Goal: Transaction & Acquisition: Download file/media

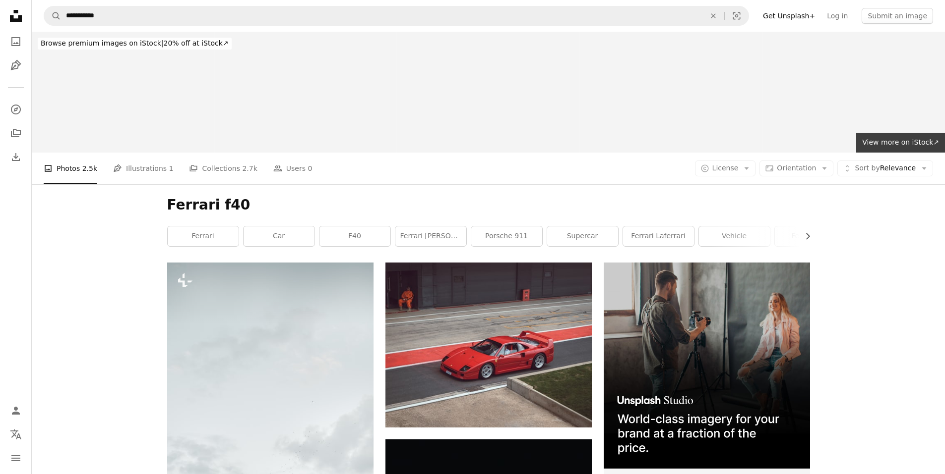
scroll to position [1934, 0]
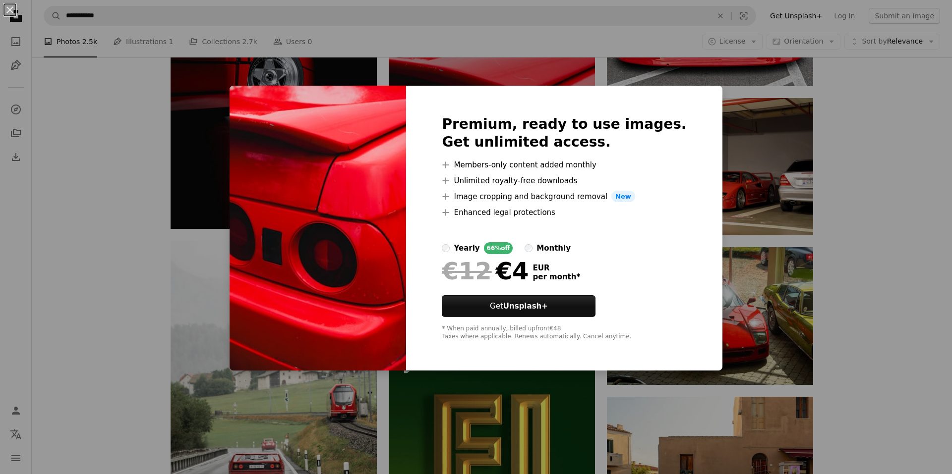
click at [841, 227] on div "An X shape Premium, ready to use images. Get unlimited access. A plus sign Memb…" at bounding box center [476, 237] width 952 height 474
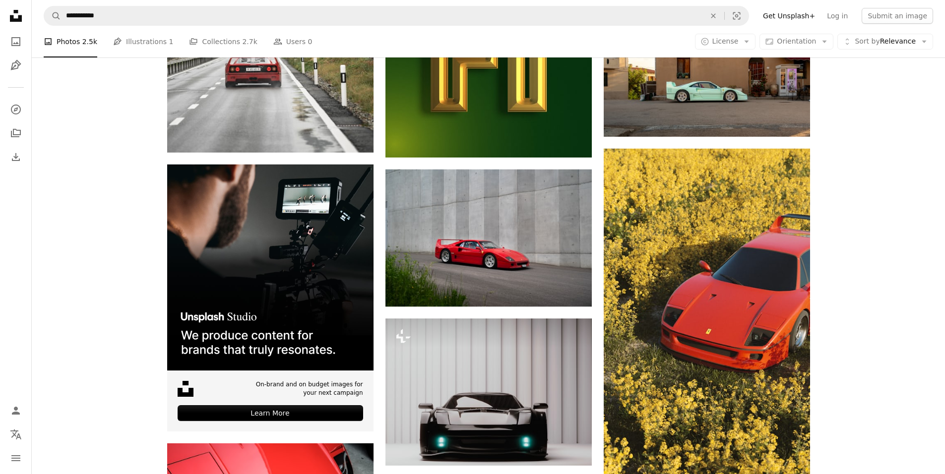
scroll to position [2479, 0]
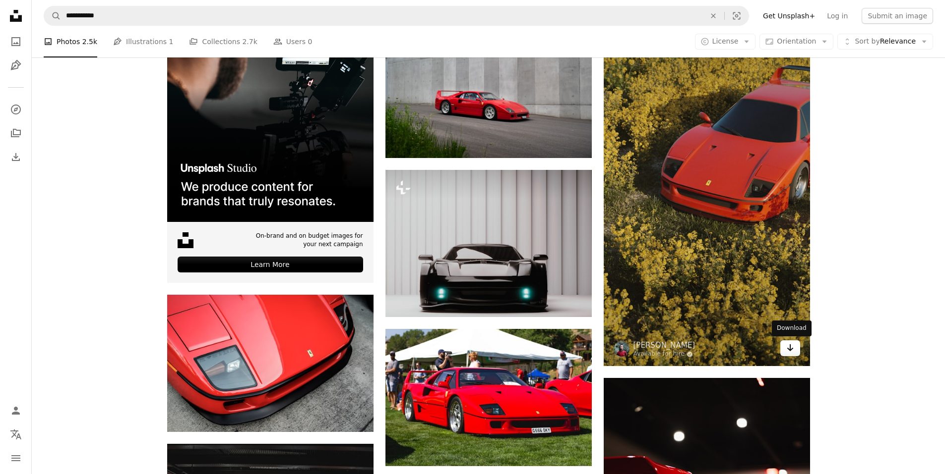
click at [795, 352] on link "Arrow pointing down" at bounding box center [790, 349] width 20 height 16
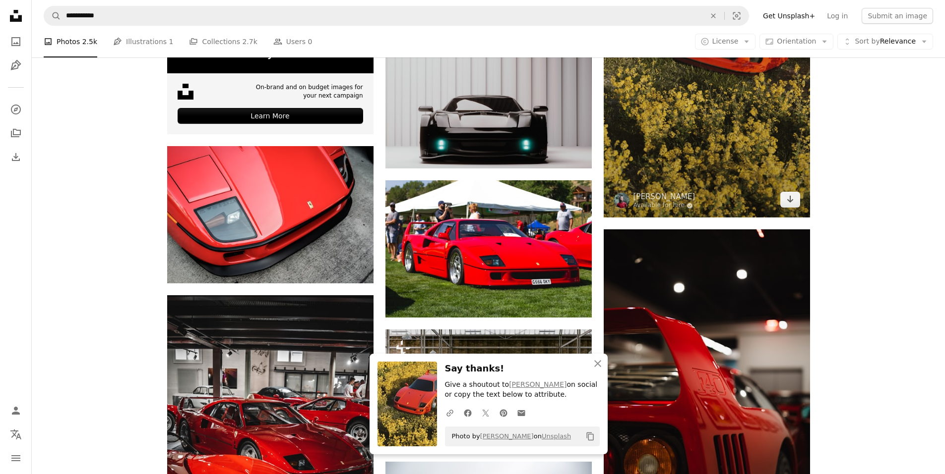
scroll to position [2727, 0]
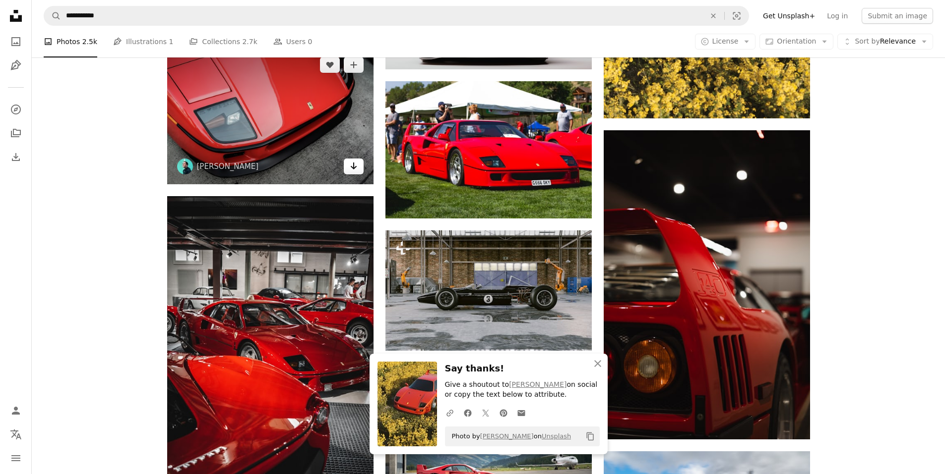
click at [354, 170] on icon "Arrow pointing down" at bounding box center [354, 166] width 8 height 12
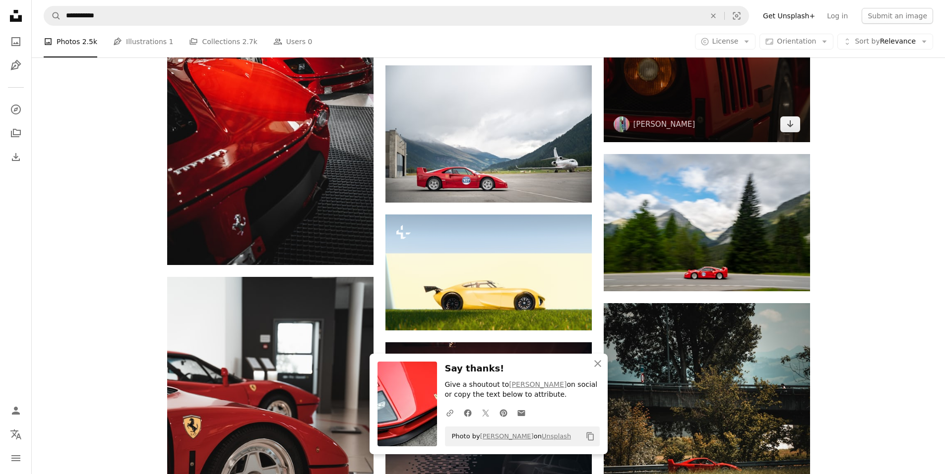
scroll to position [2876, 0]
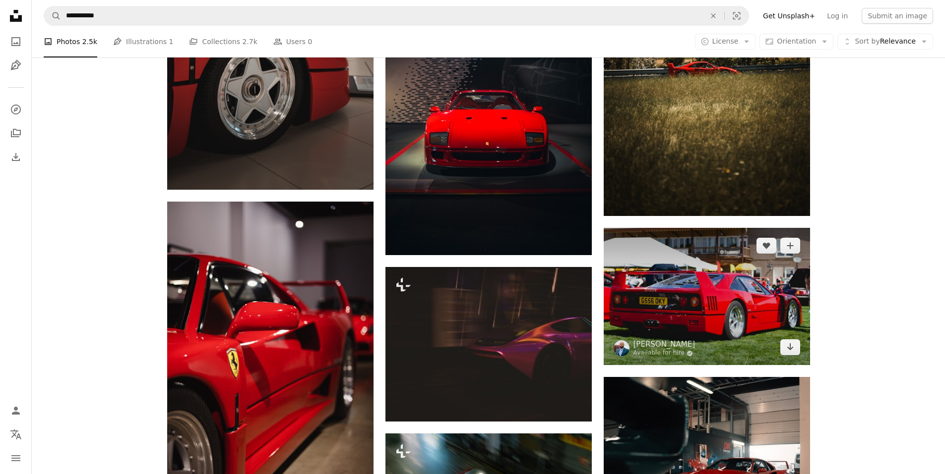
scroll to position [3471, 0]
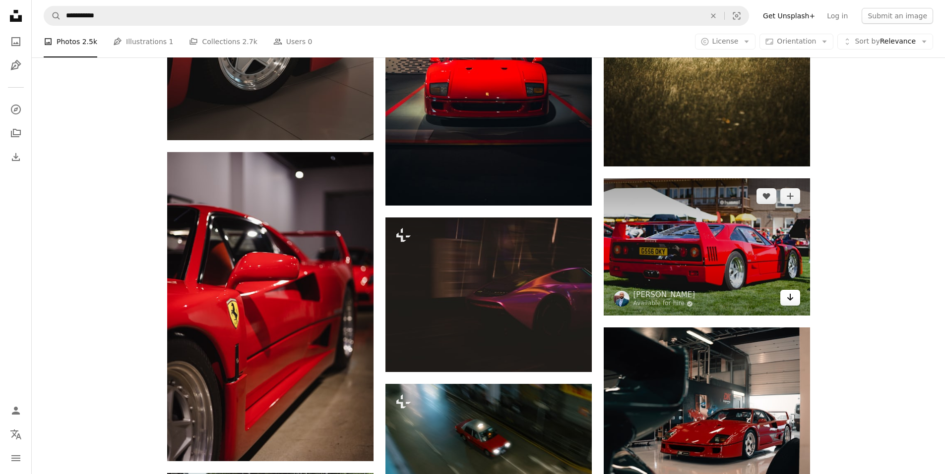
click at [793, 299] on icon "Arrow pointing down" at bounding box center [790, 298] width 8 height 12
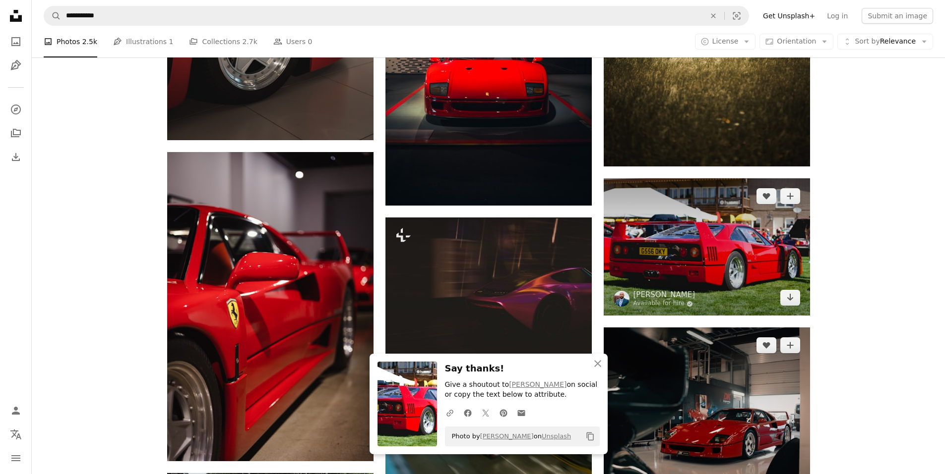
scroll to position [3570, 0]
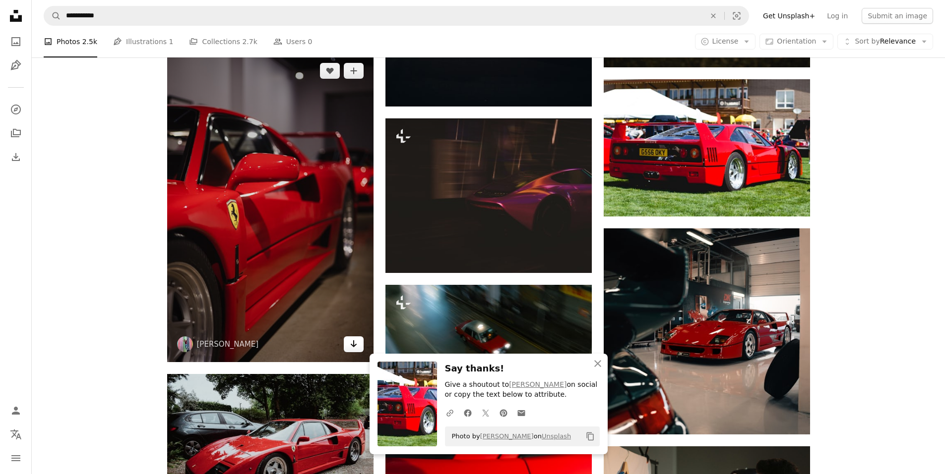
click at [349, 344] on link "Arrow pointing down" at bounding box center [354, 345] width 20 height 16
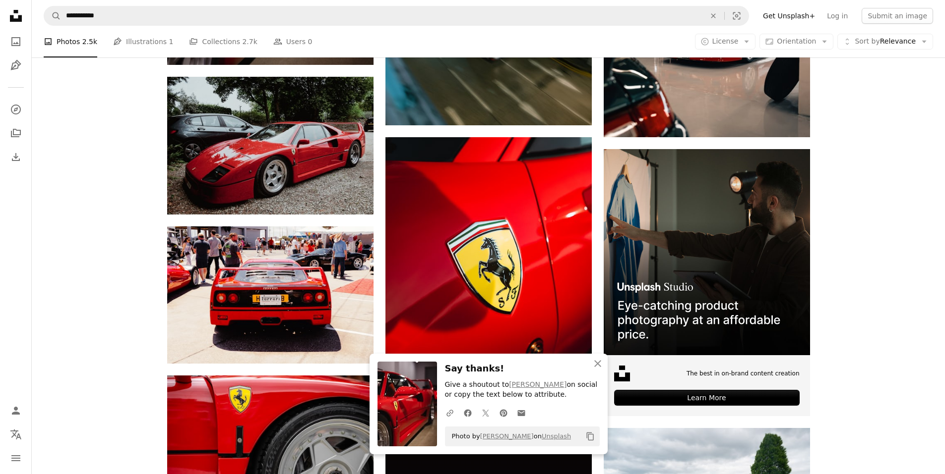
scroll to position [3966, 0]
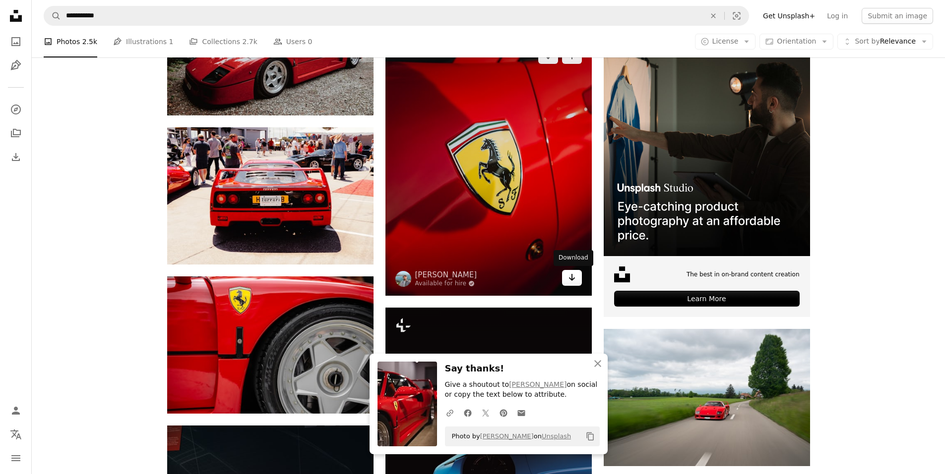
click at [577, 278] on link "Arrow pointing down" at bounding box center [572, 278] width 20 height 16
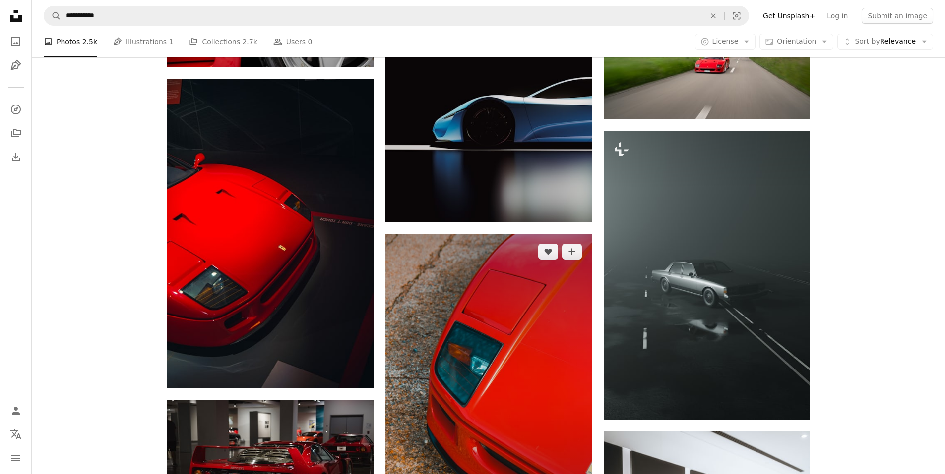
scroll to position [4462, 0]
